Goal: Information Seeking & Learning: Learn about a topic

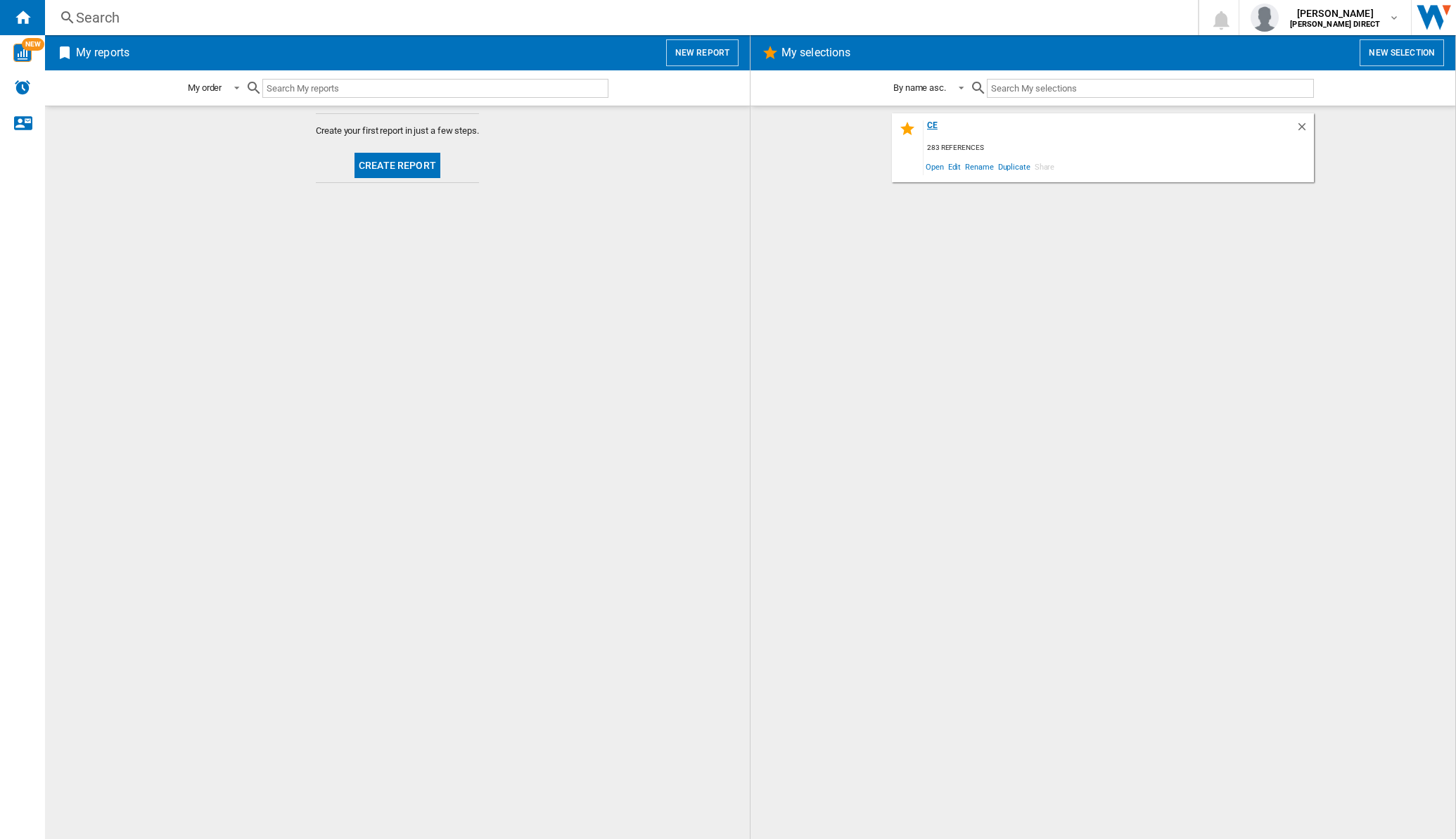
click at [928, 125] on div "ce" at bounding box center [1110, 130] width 373 height 19
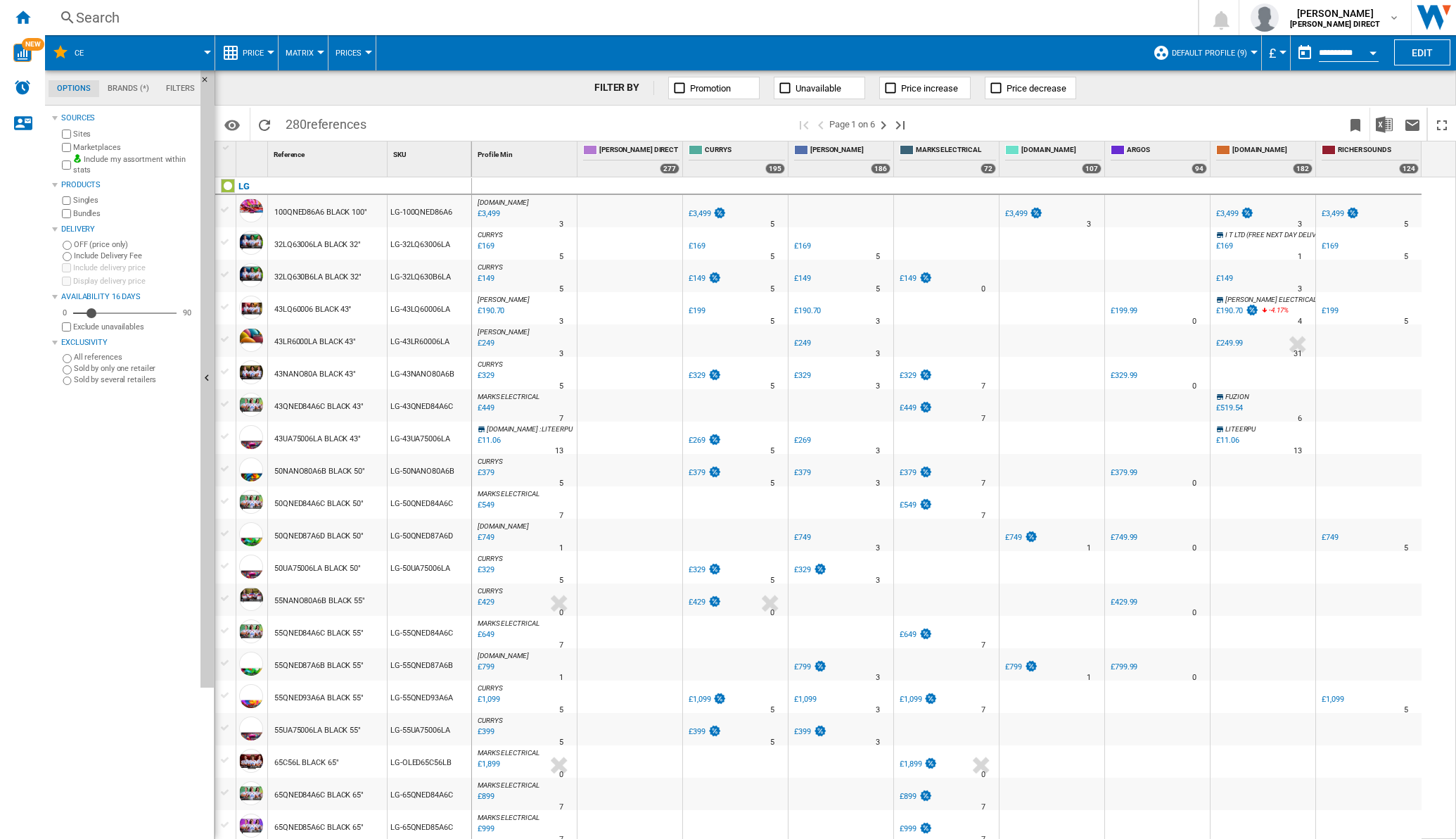
click at [318, 46] on button "Matrix" at bounding box center [302, 52] width 35 height 35
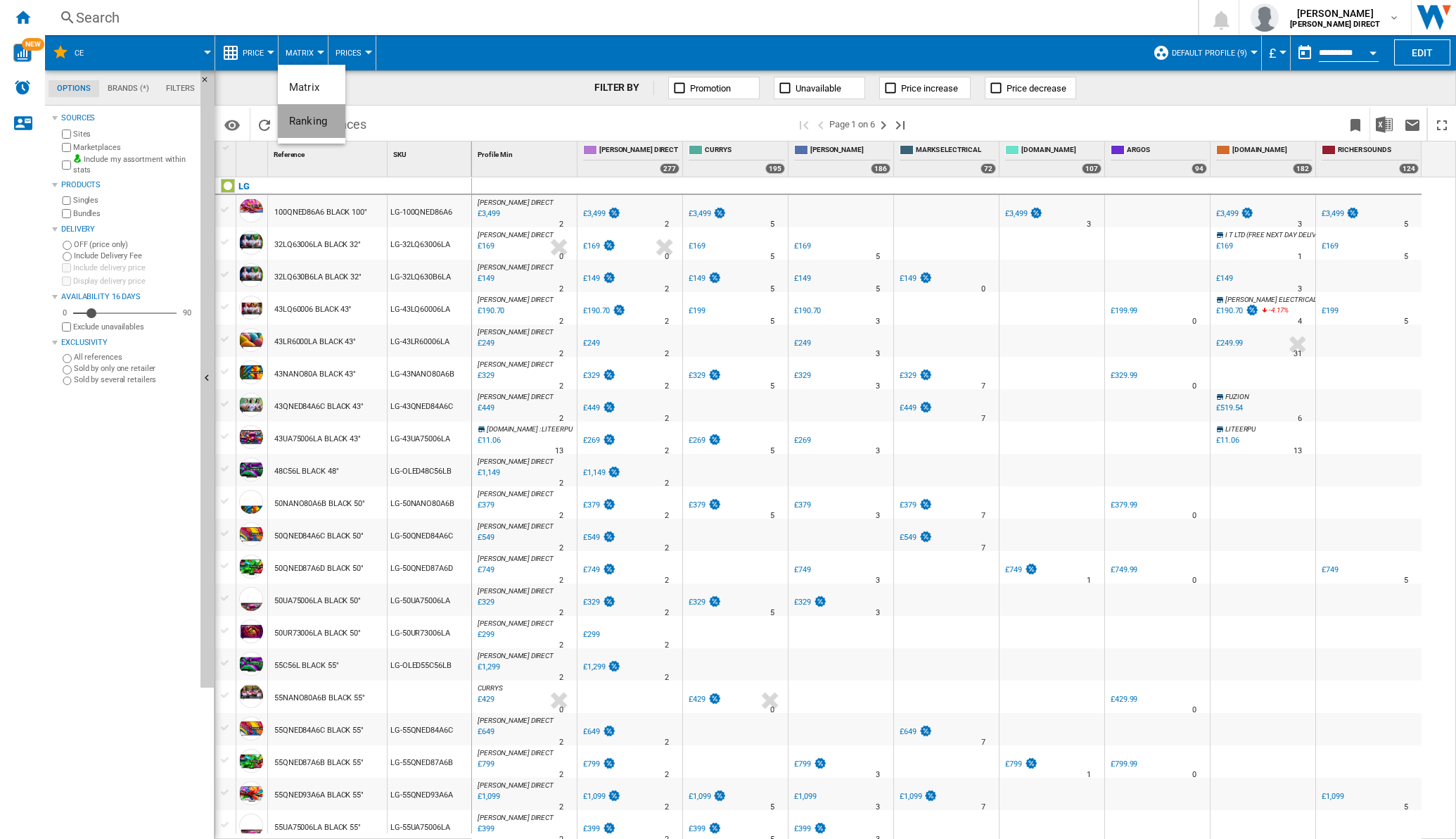
click at [310, 113] on button "Ranking" at bounding box center [311, 121] width 67 height 34
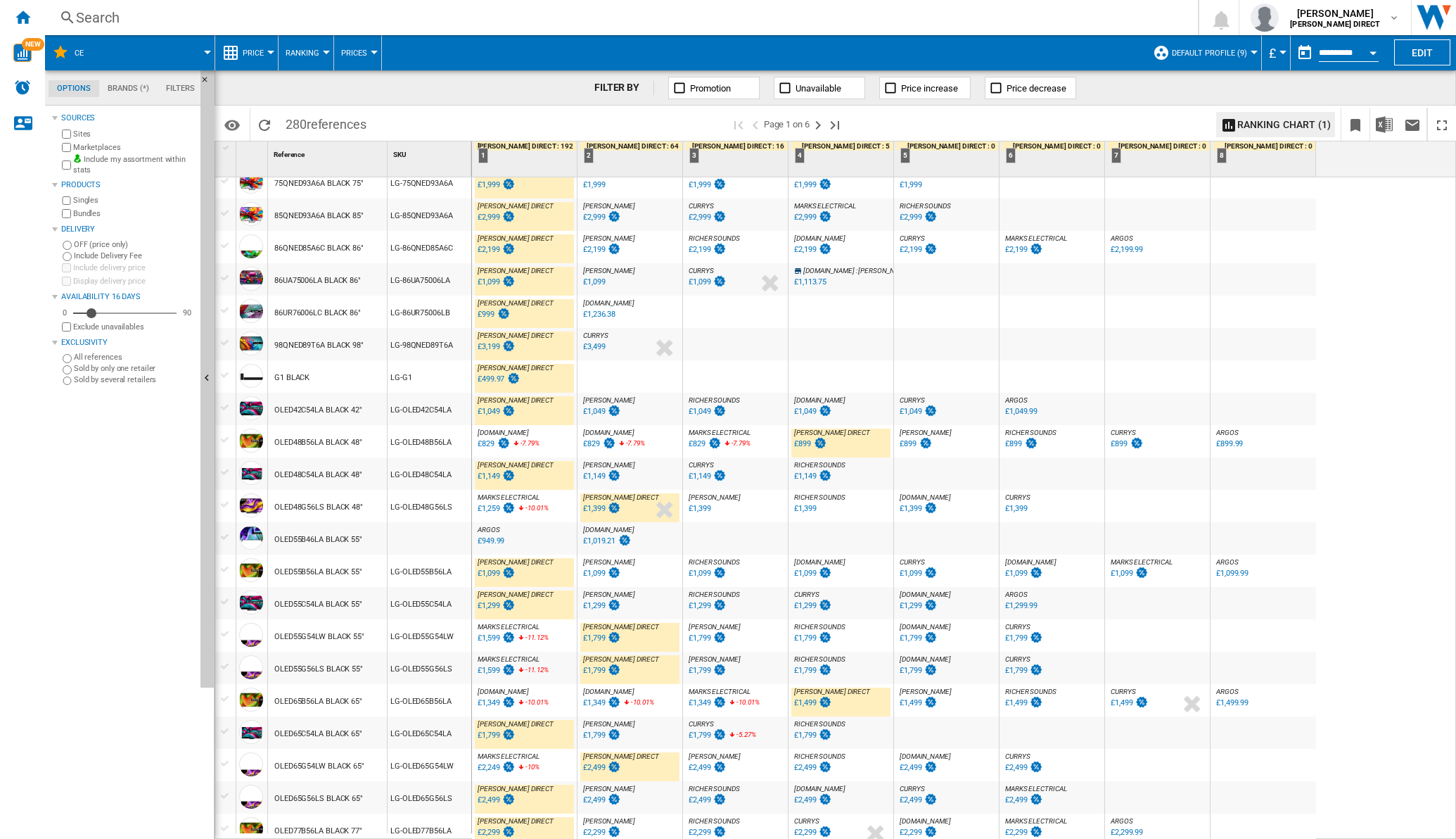
scroll to position [972, 0]
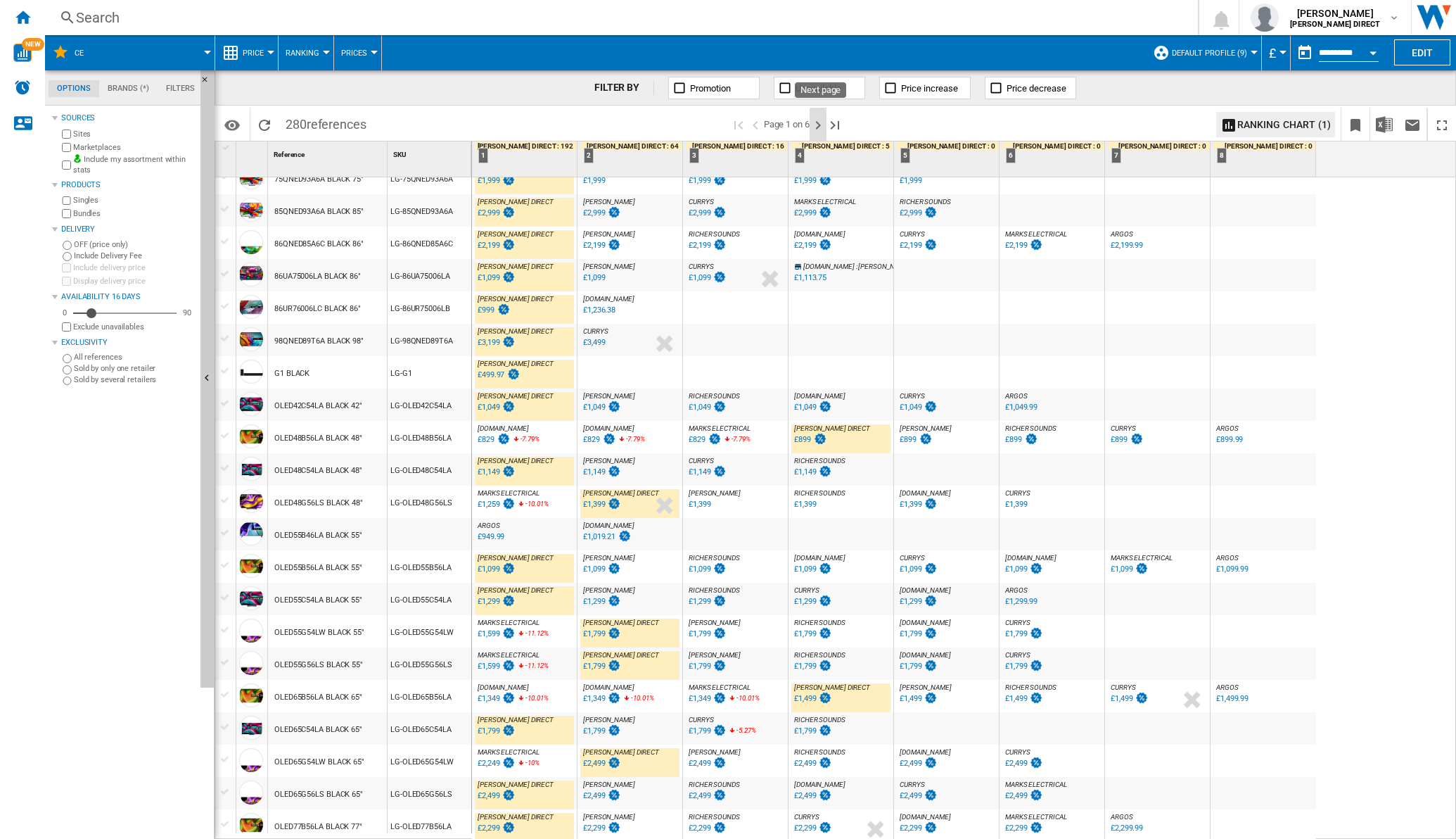
click at [820, 127] on ng-md-icon "Next page" at bounding box center [818, 125] width 17 height 17
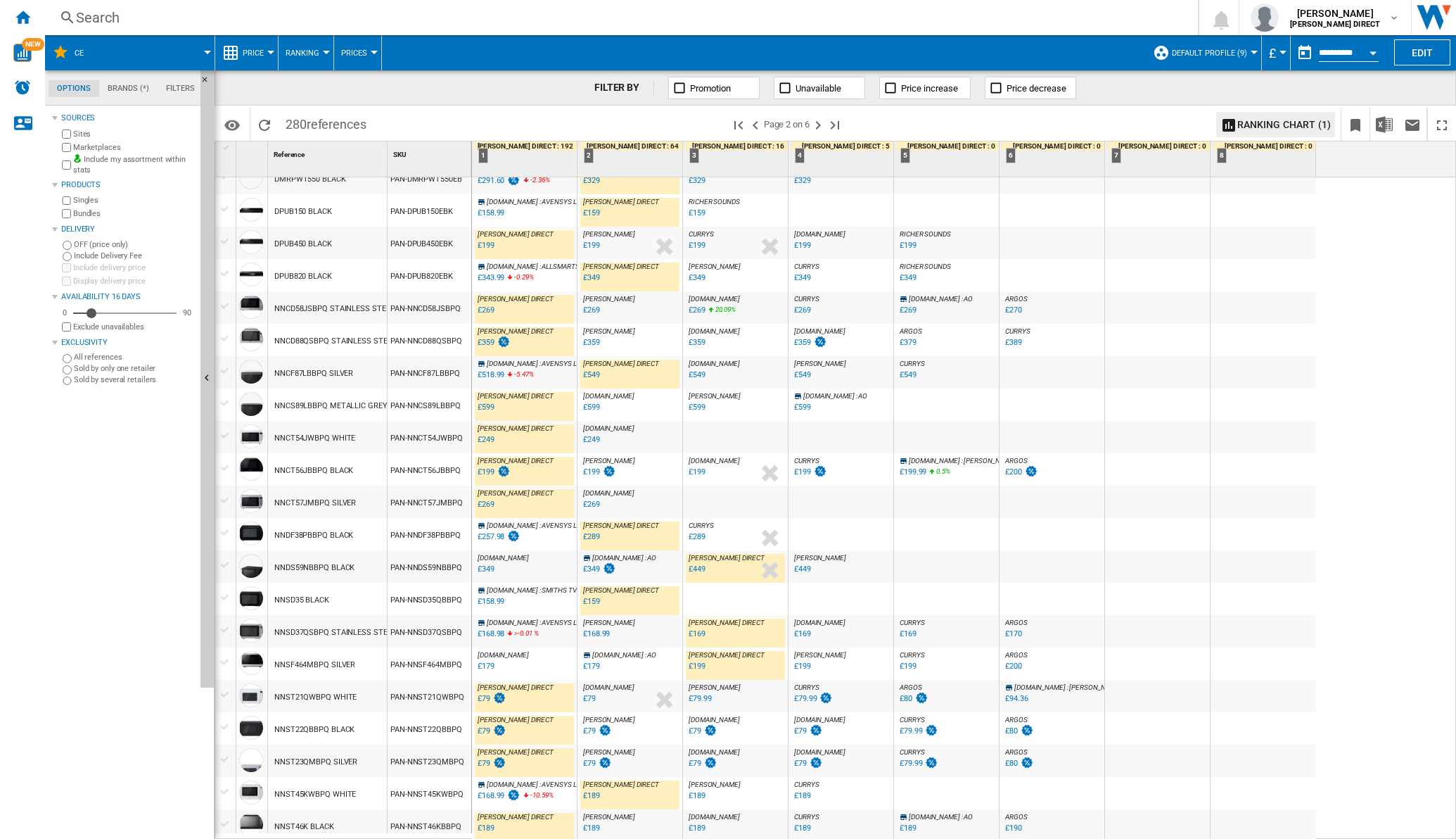
scroll to position [989, 0]
click at [827, 129] on ng-md-icon "Next page" at bounding box center [818, 125] width 17 height 17
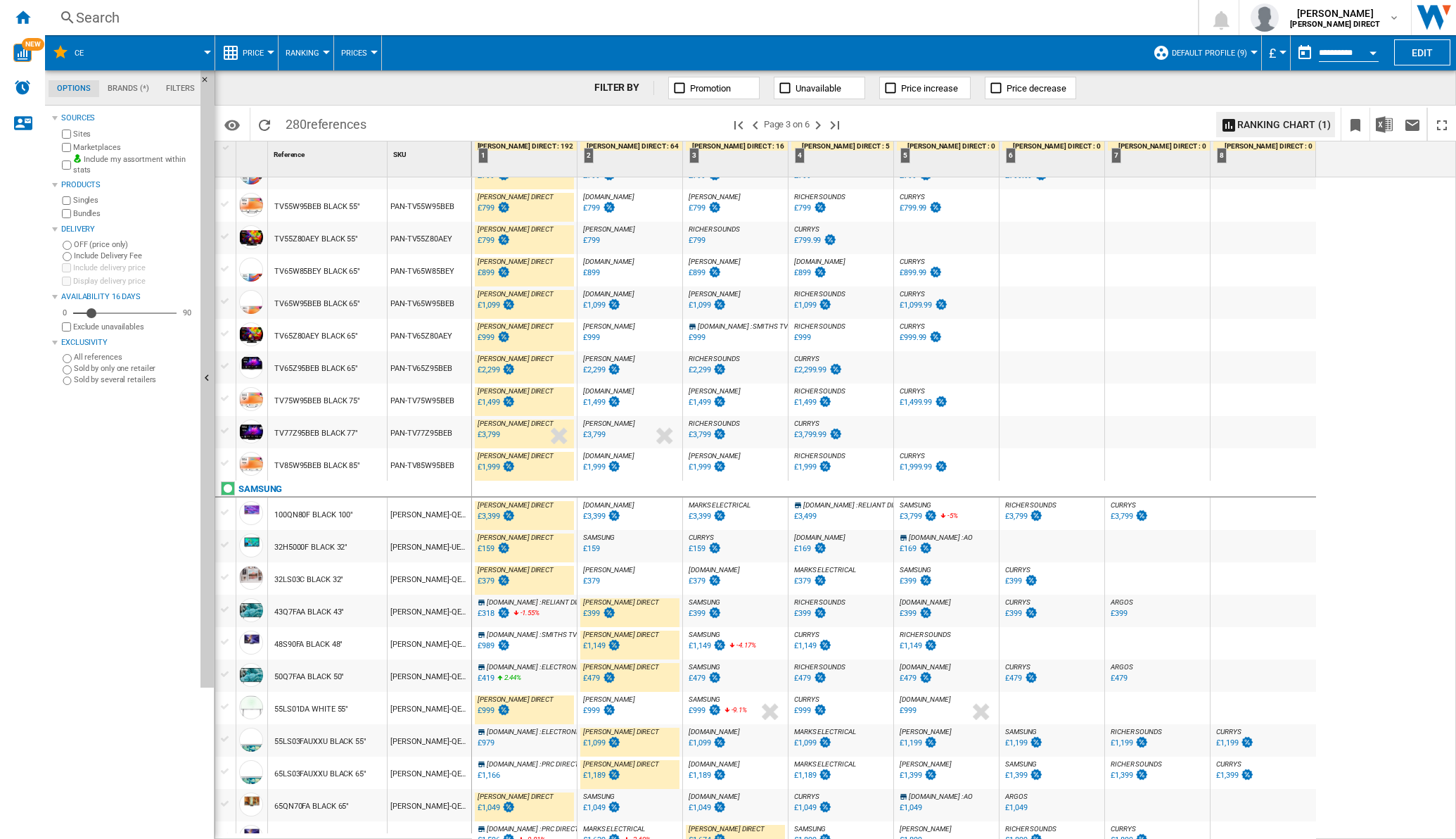
scroll to position [989, 0]
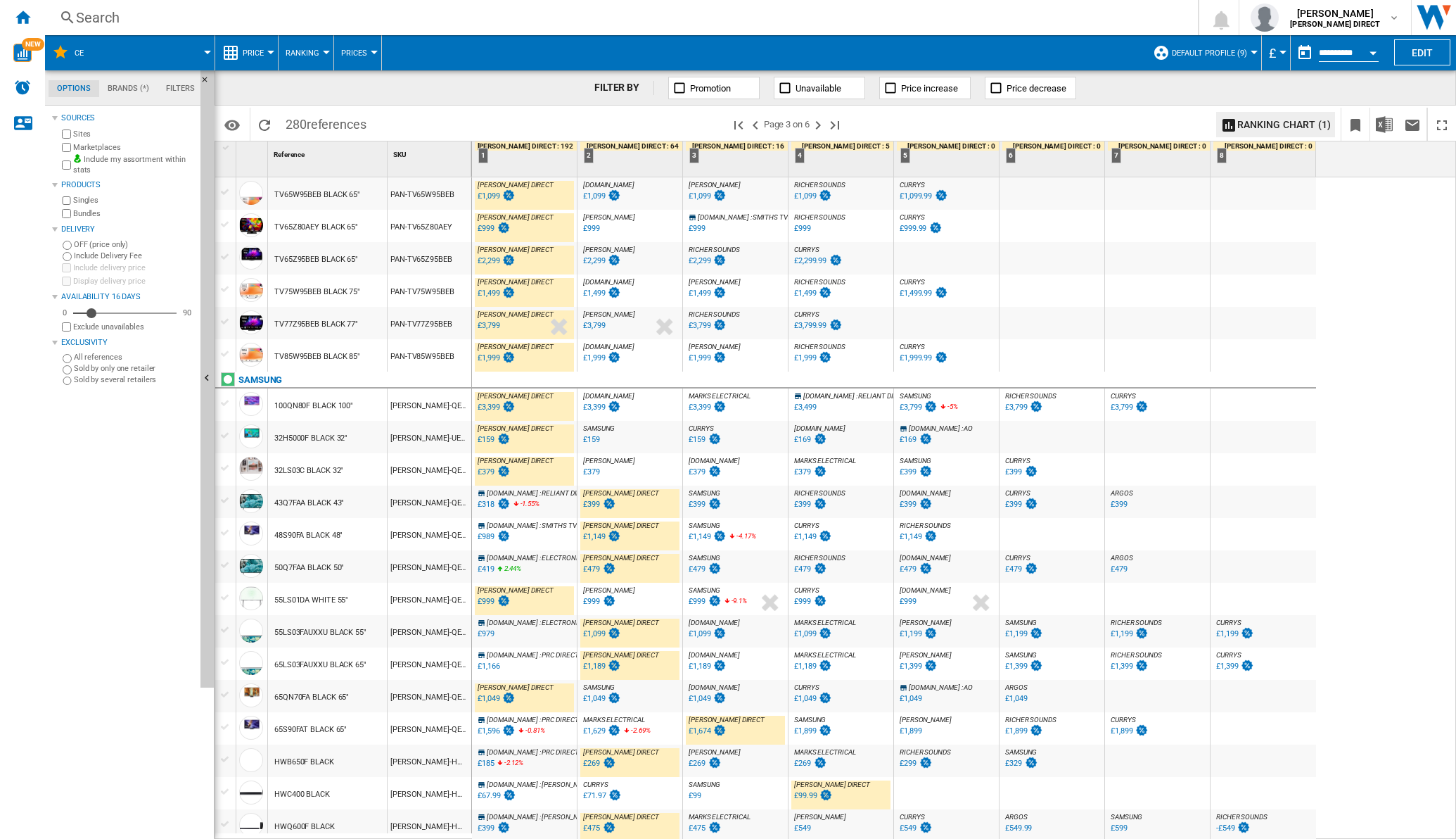
drag, startPoint x: 824, startPoint y: 124, endPoint x: 795, endPoint y: 95, distance: 41.0
click at [824, 124] on ng-md-icon "Next page" at bounding box center [818, 125] width 17 height 17
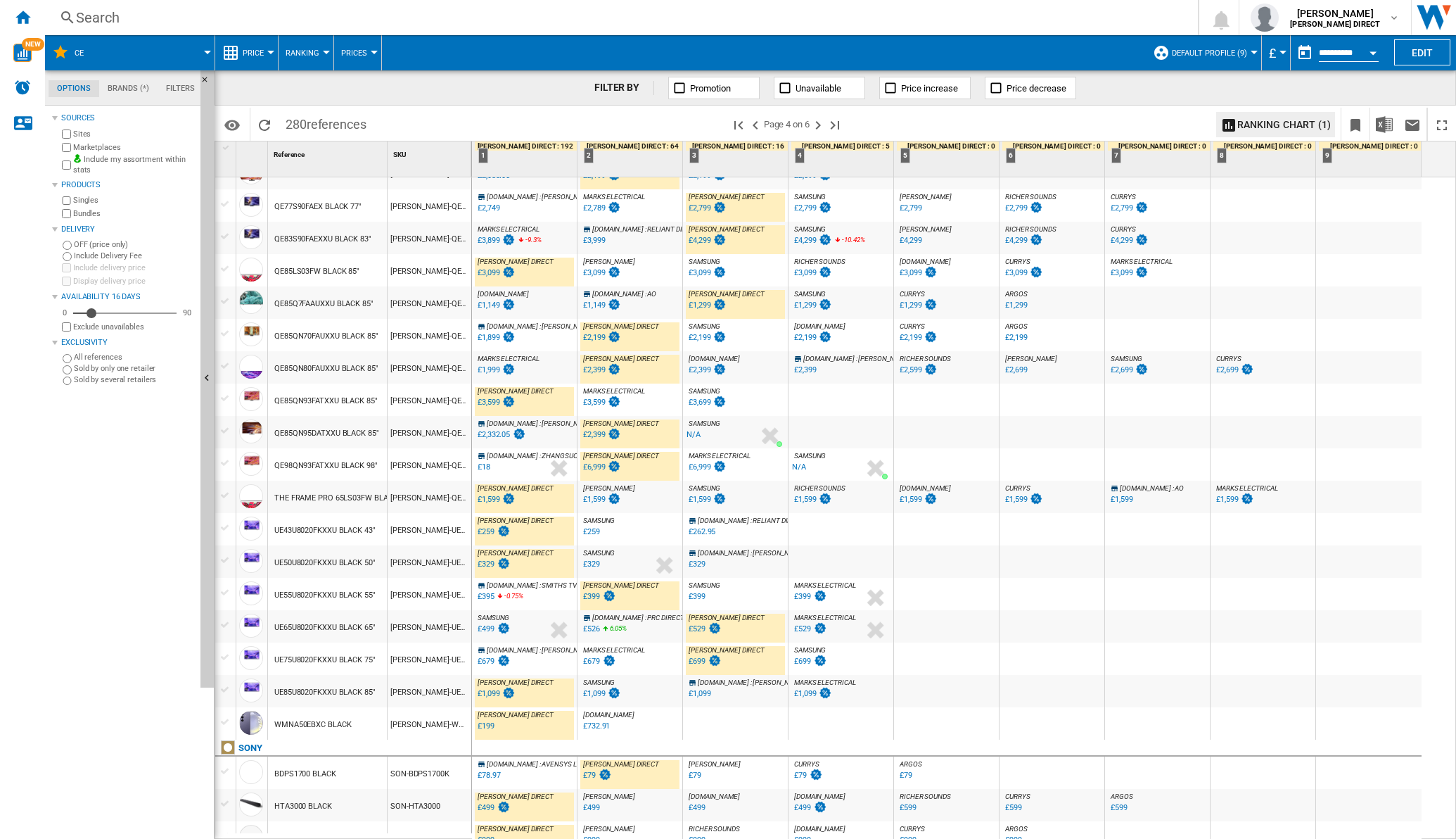
scroll to position [989, 0]
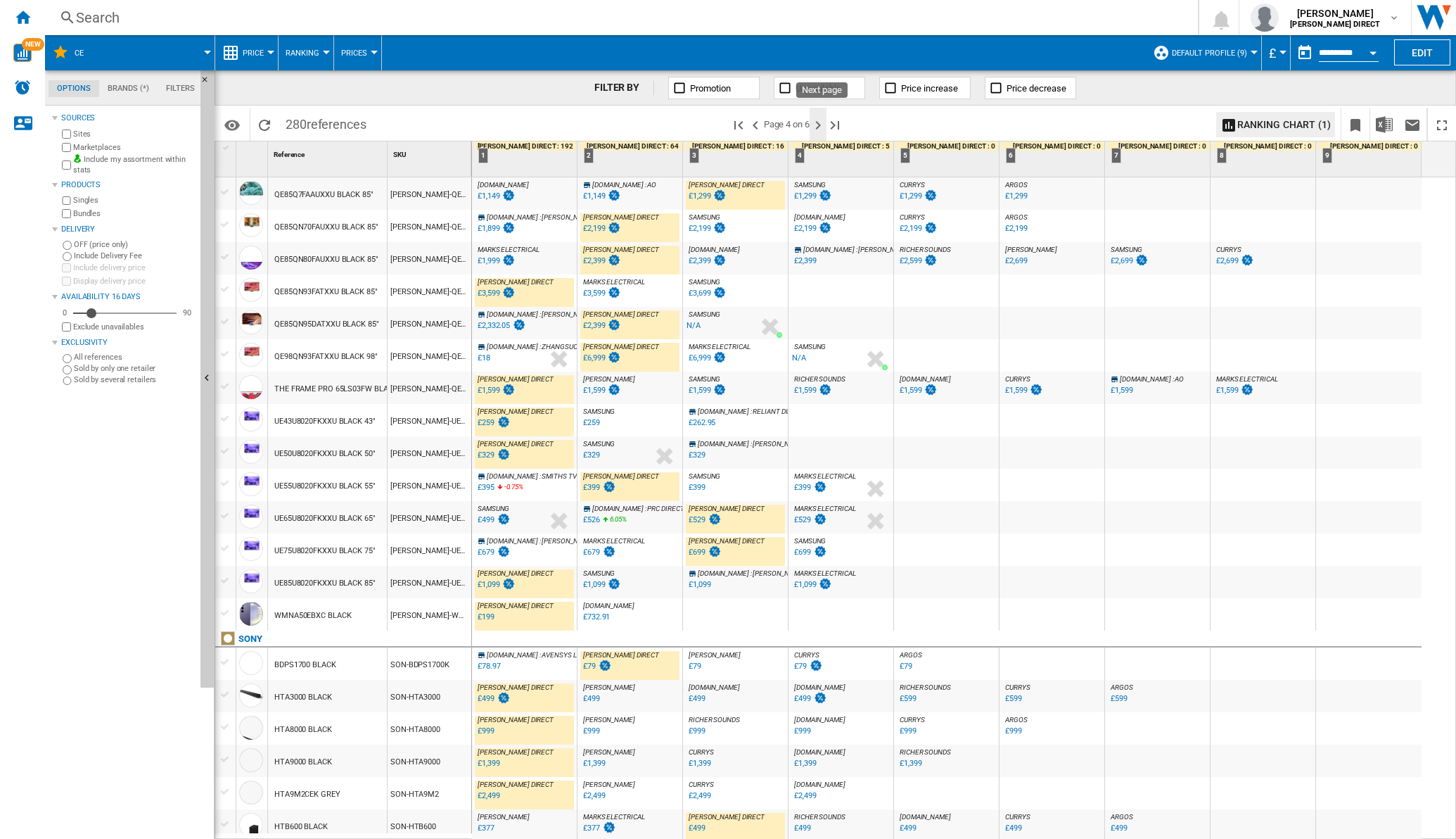
click at [827, 123] on ng-md-icon "Next page" at bounding box center [818, 125] width 17 height 17
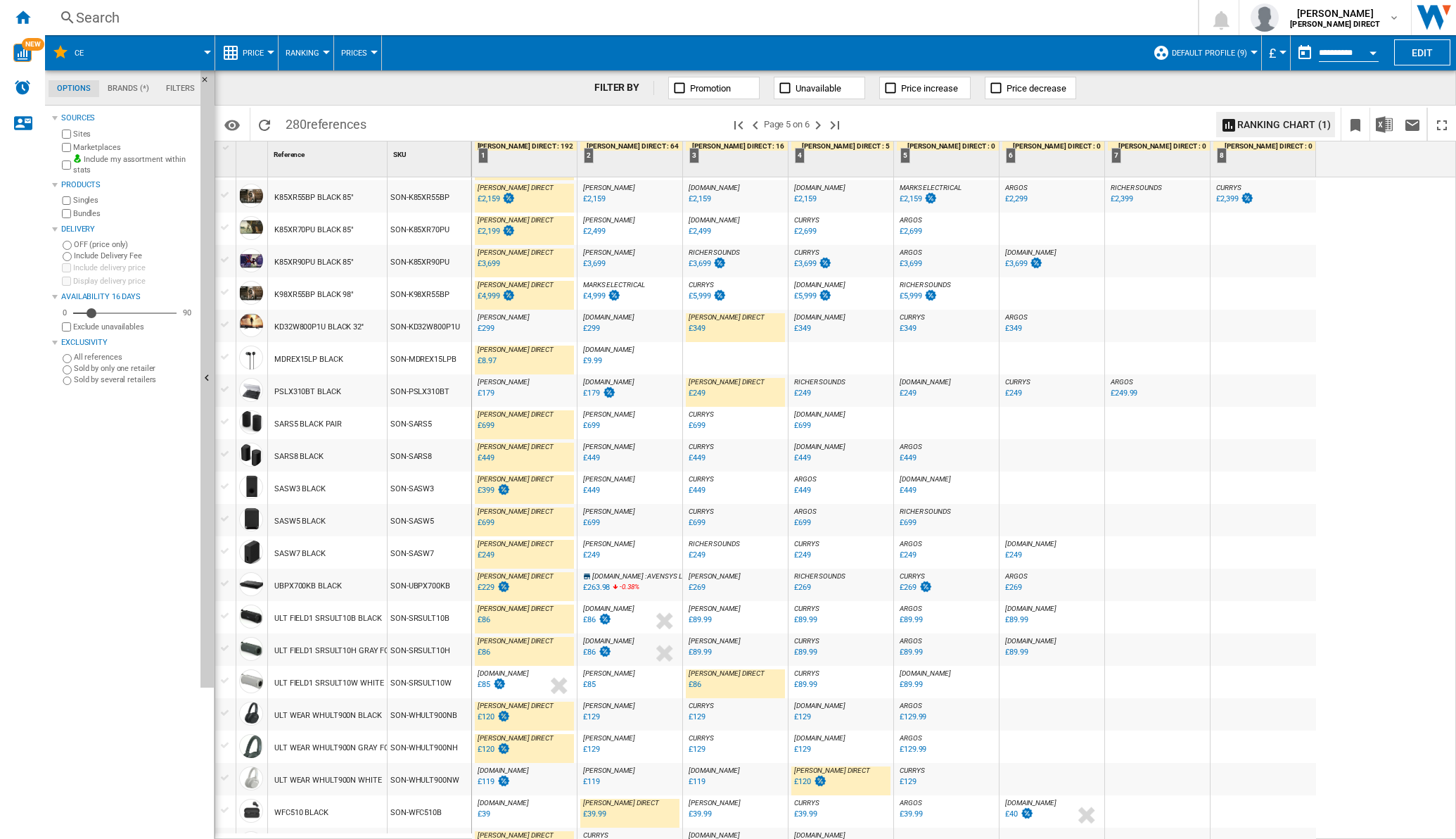
scroll to position [972, 0]
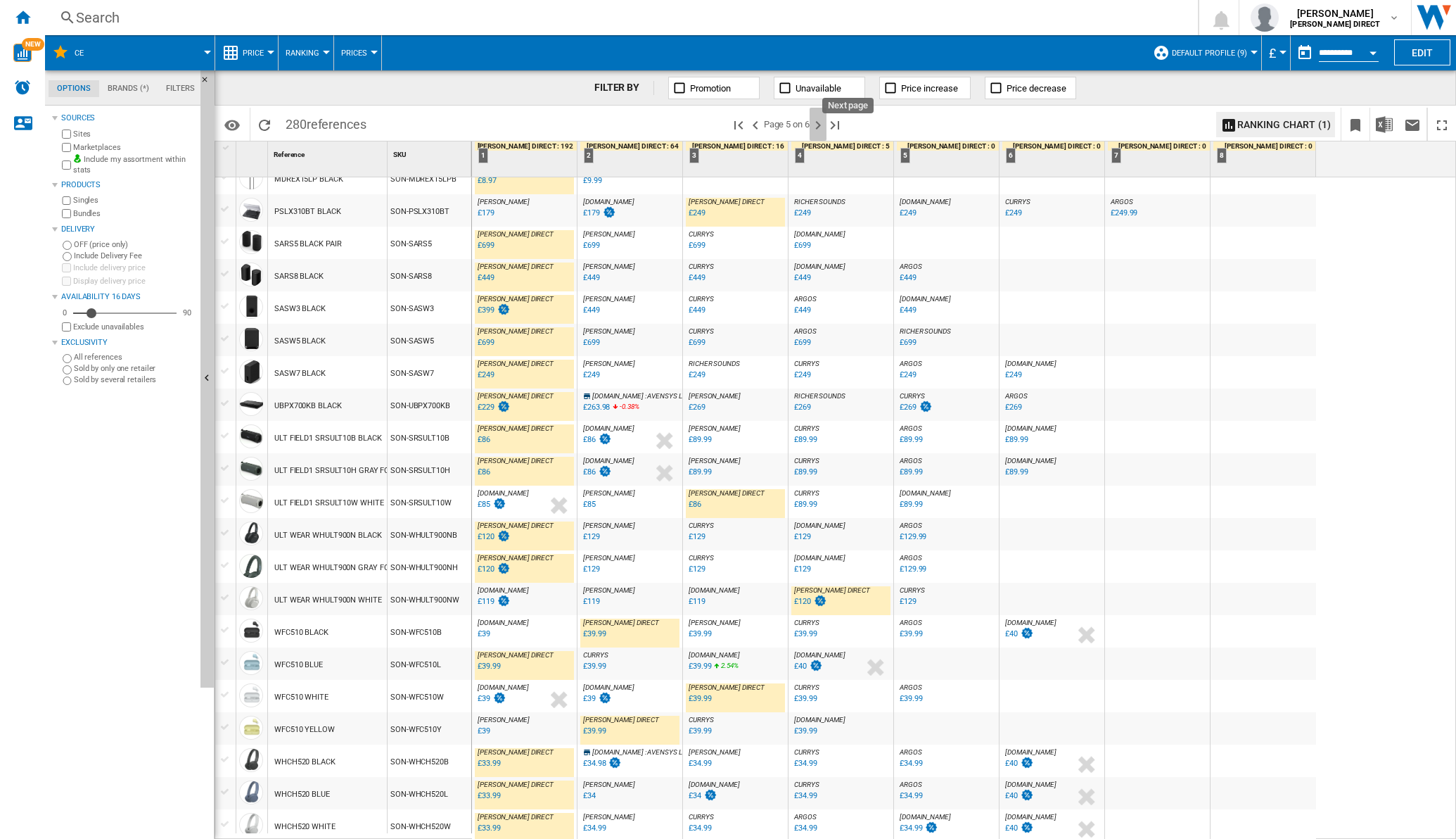
click at [824, 120] on ng-md-icon "Next page" at bounding box center [818, 125] width 17 height 17
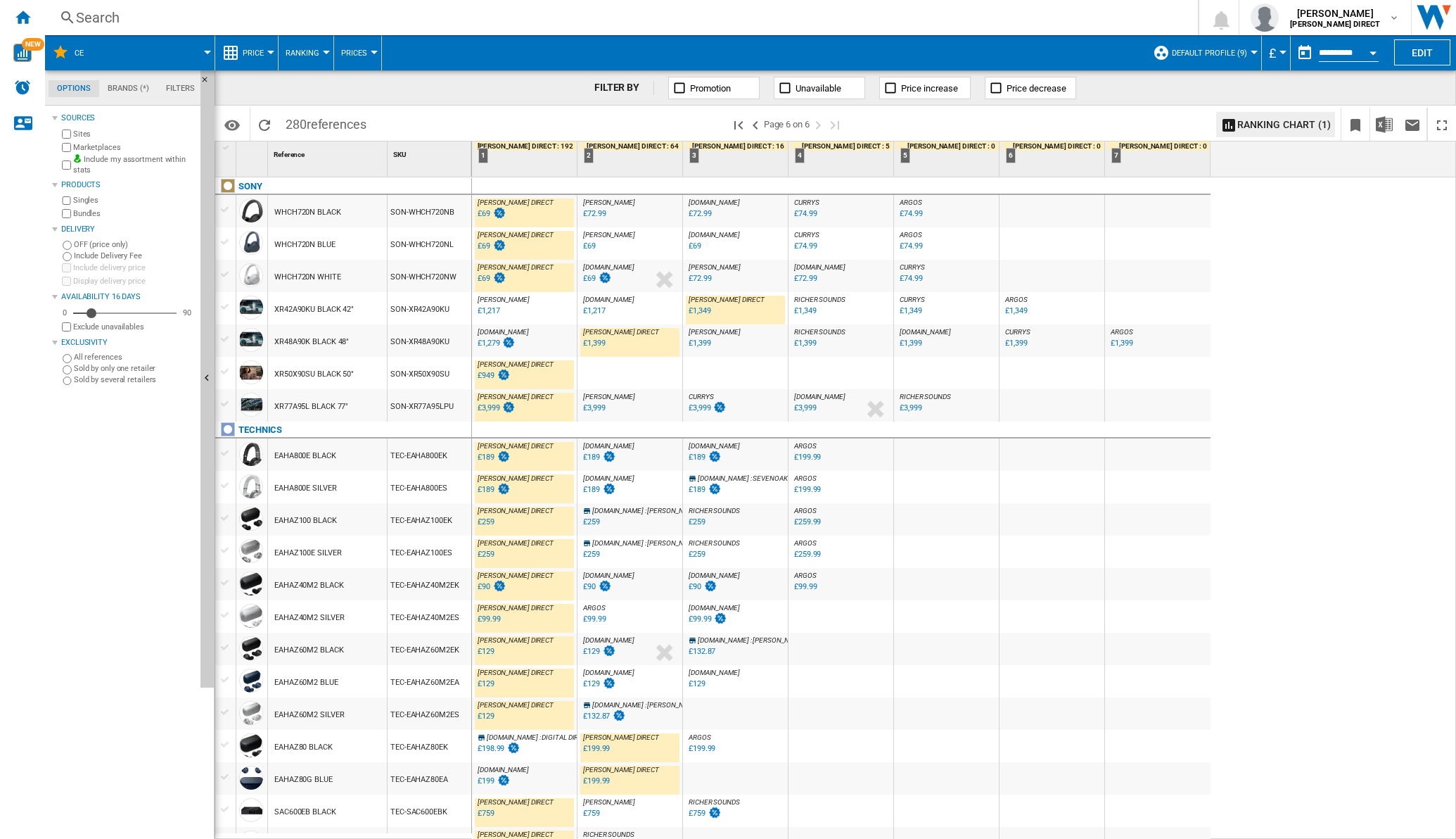
click at [485, 310] on div "£1,217" at bounding box center [488, 311] width 22 height 9
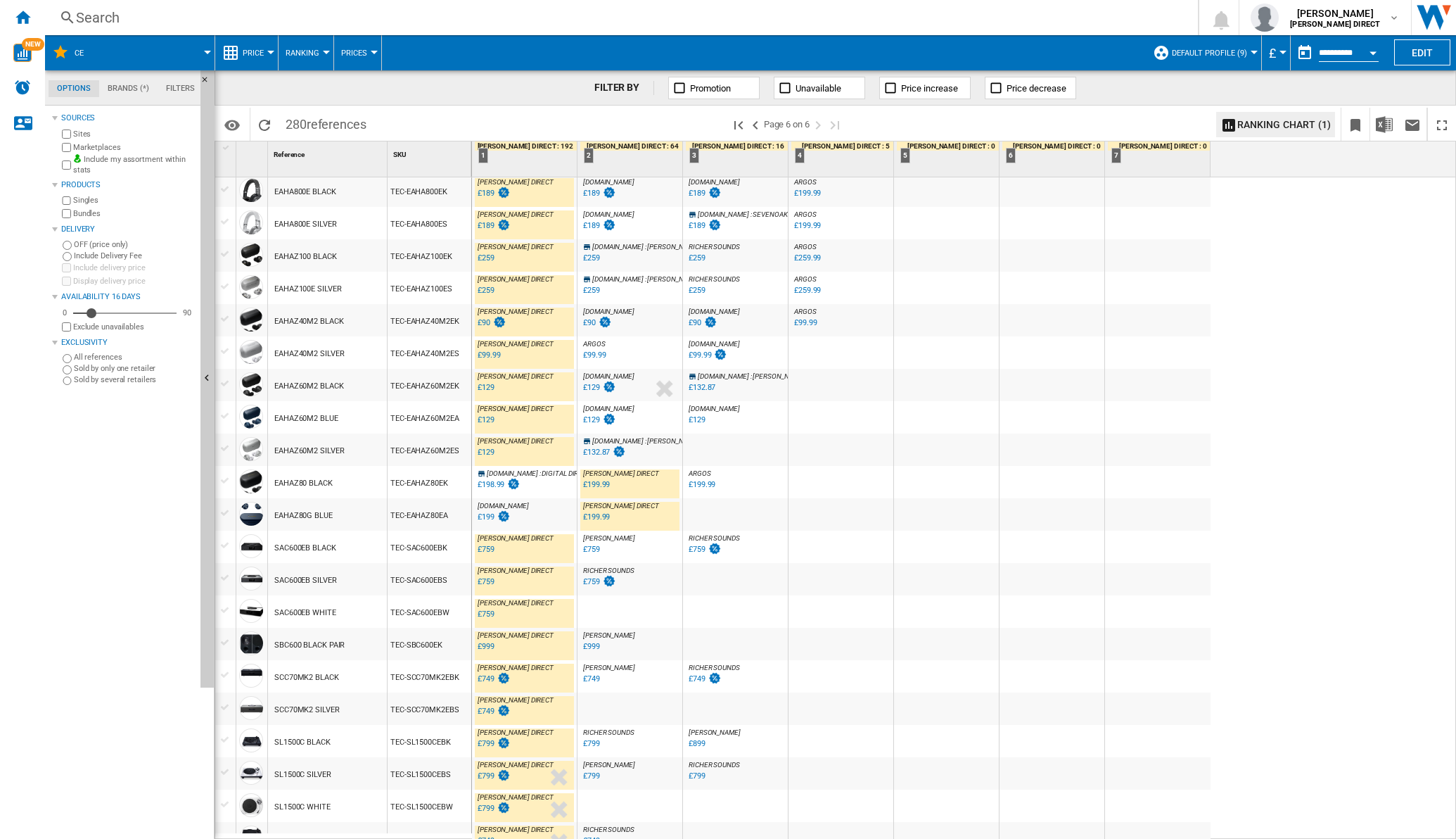
scroll to position [341, 0]
